Goal: Information Seeking & Learning: Learn about a topic

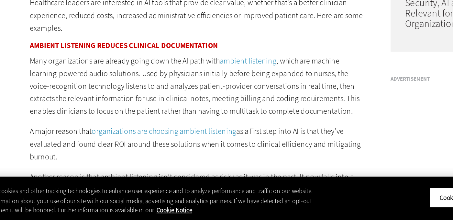
scroll to position [526, 0]
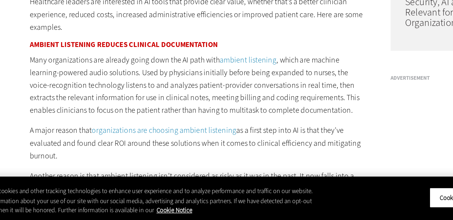
click at [277, 118] on p "Many organizations are already going down the AI path with ambient listening , …" at bounding box center [172, 130] width 222 height 41
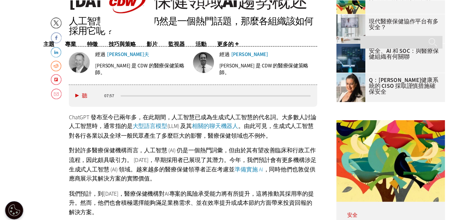
click at [251, 137] on p "ChatGPT 發布至今已兩年多，在此期間，人工智慧已成為生成式人工智慧的代名詞。大多數人討論人工智慧時，通常指的是 大型語言模型 (LLM) 及其 相關的聊…" at bounding box center [172, 133] width 222 height 25
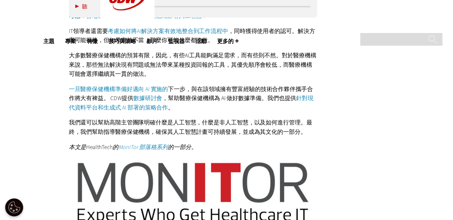
scroll to position [1003, 0]
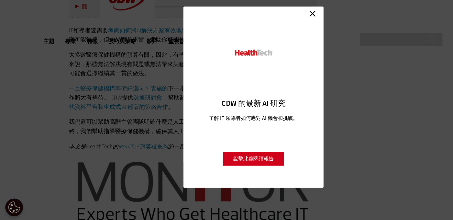
click at [279, 38] on link "關閉" at bounding box center [279, 36] width 10 height 10
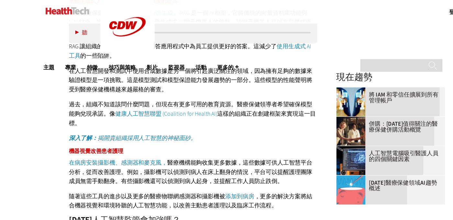
scroll to position [657, 0]
